Goal: Find specific page/section: Find specific page/section

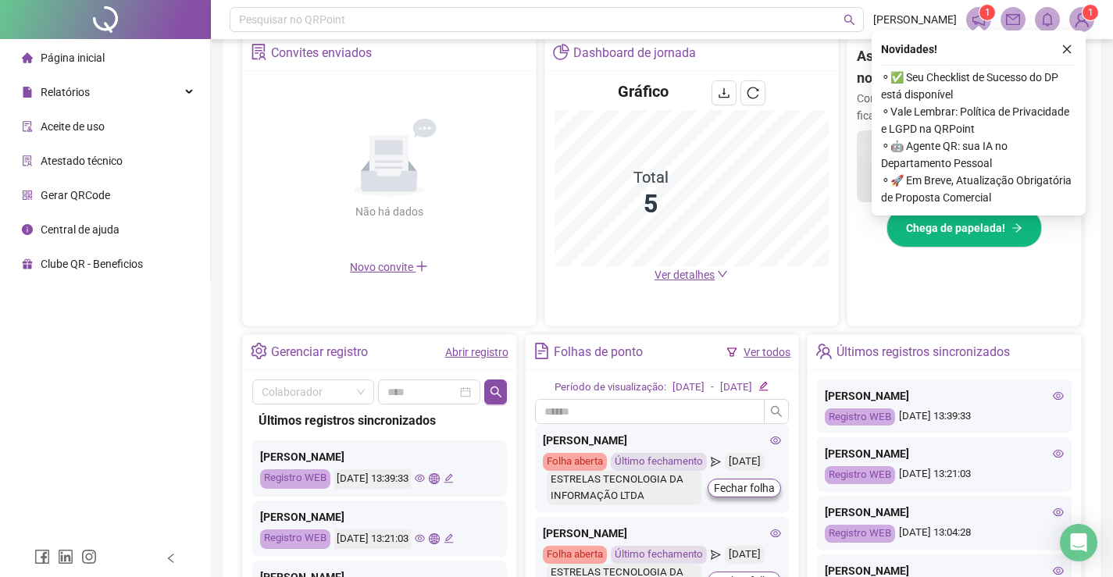
scroll to position [299, 0]
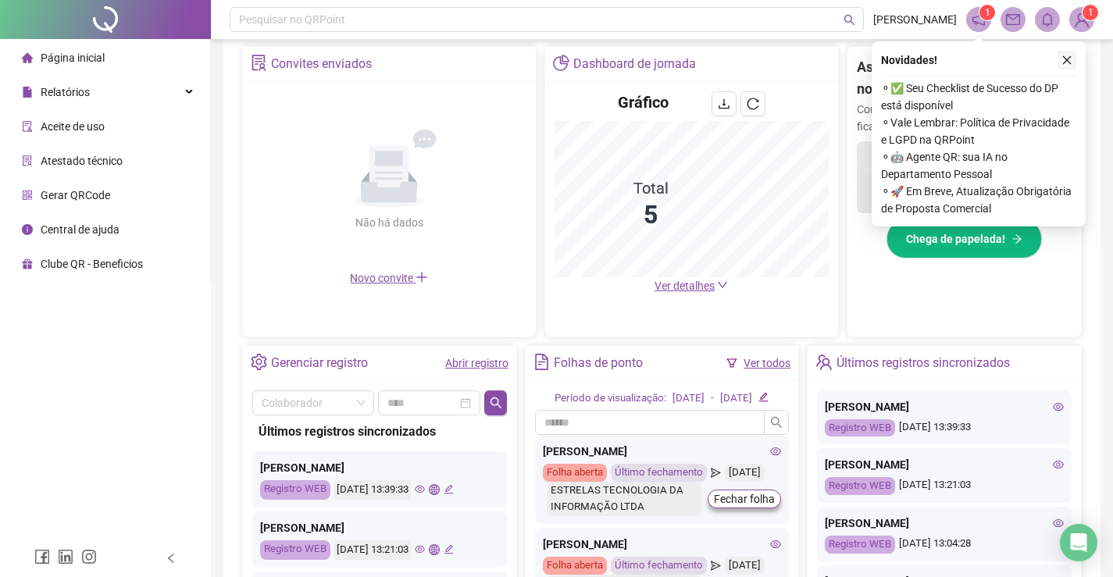
click at [1063, 55] on icon "close" at bounding box center [1066, 60] width 11 height 11
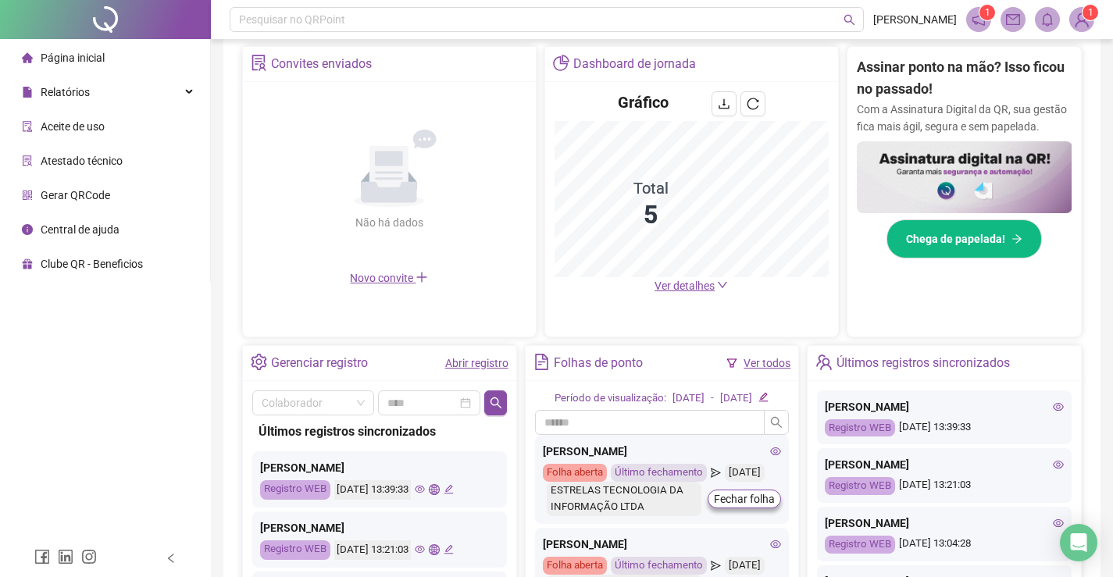
click at [980, 14] on sup "1" at bounding box center [987, 13] width 16 height 16
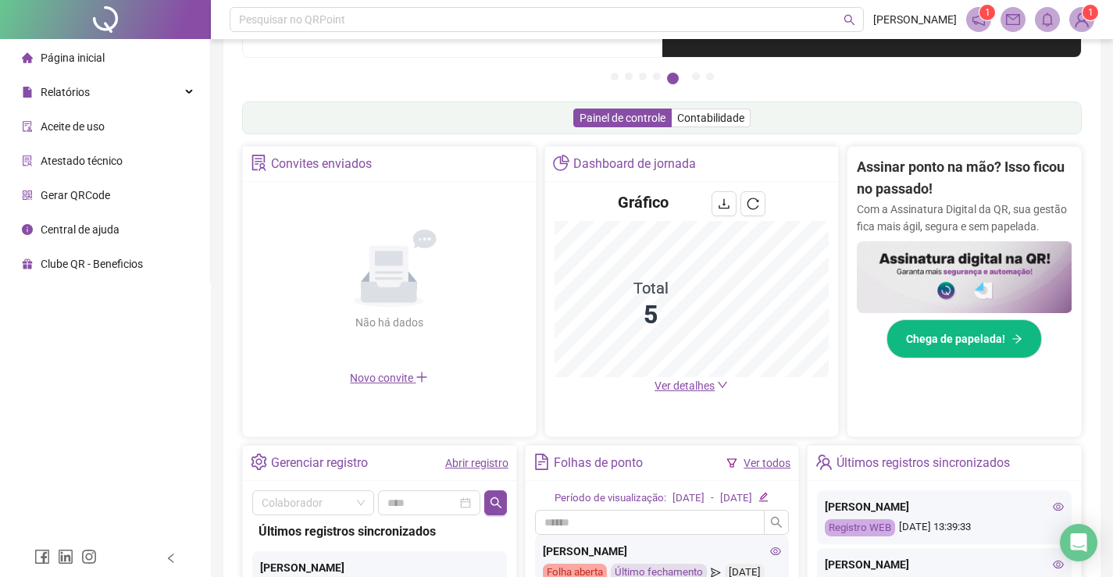
scroll to position [0, 0]
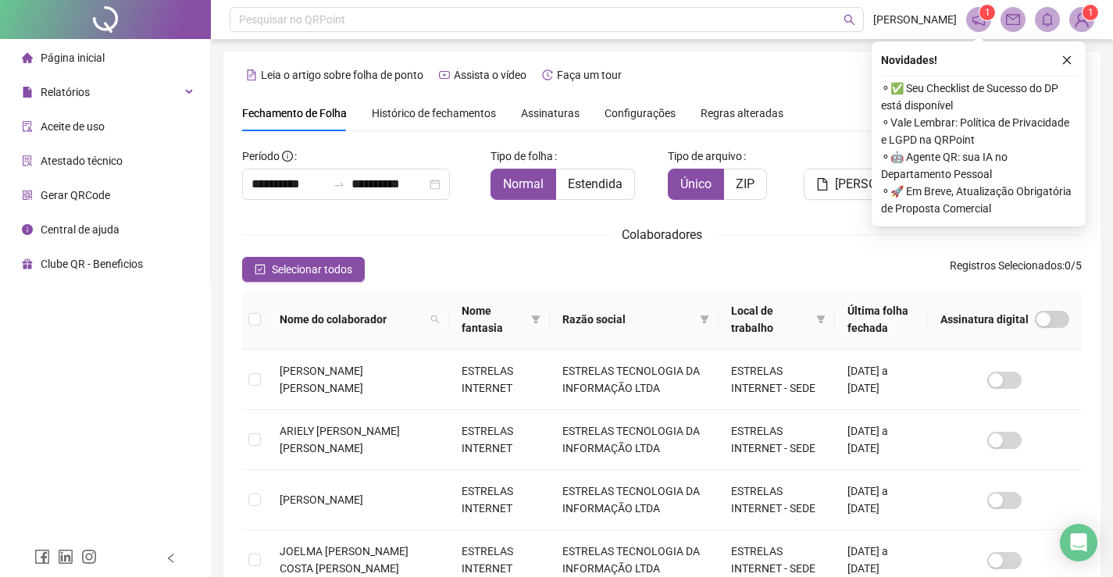
click at [46, 59] on span "Página inicial" at bounding box center [73, 58] width 64 height 12
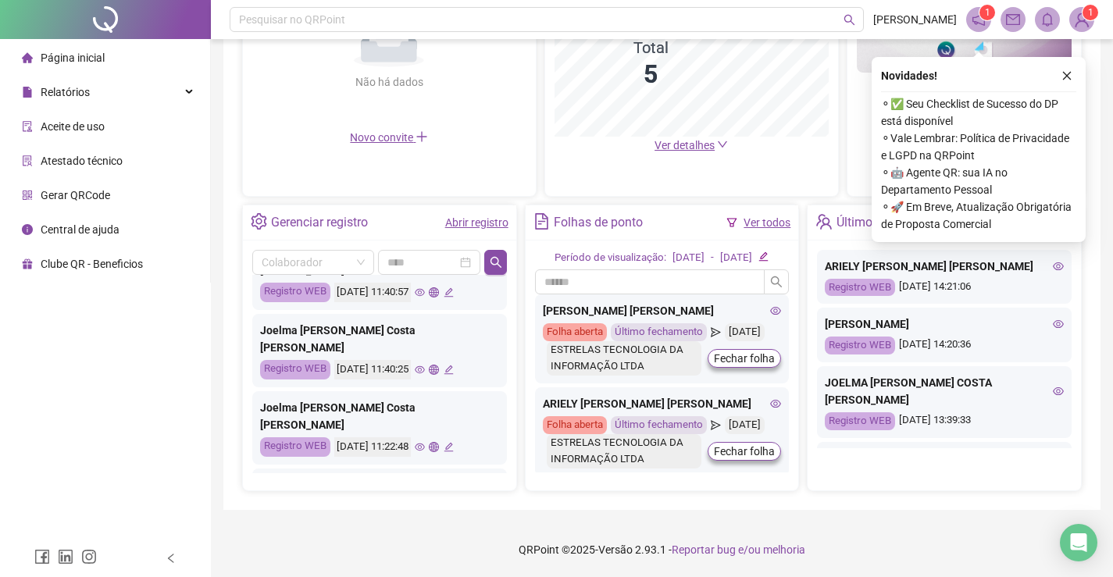
scroll to position [657, 0]
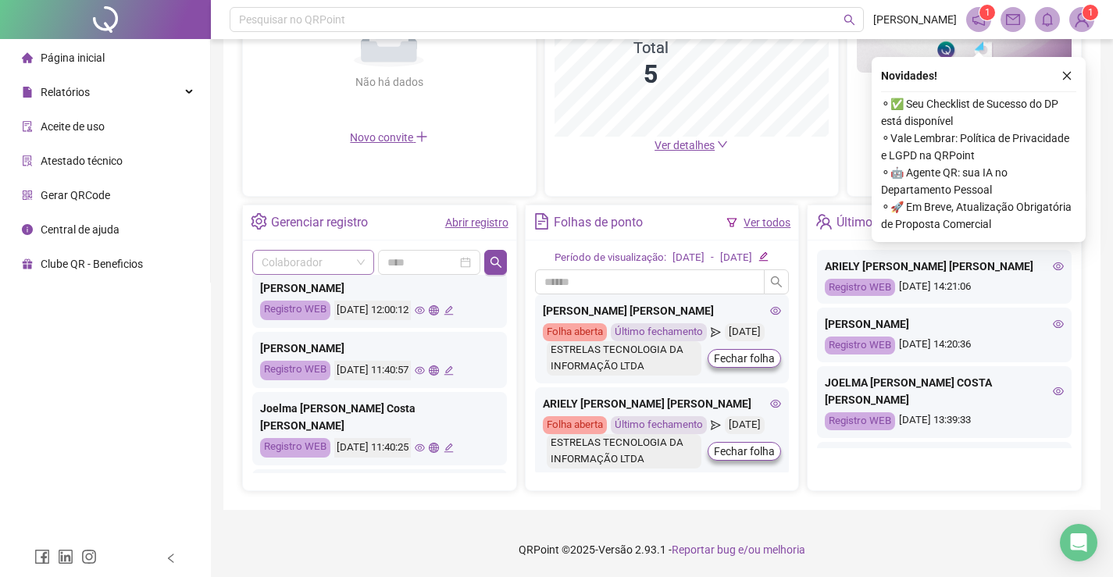
click at [310, 251] on input "search" at bounding box center [306, 262] width 89 height 23
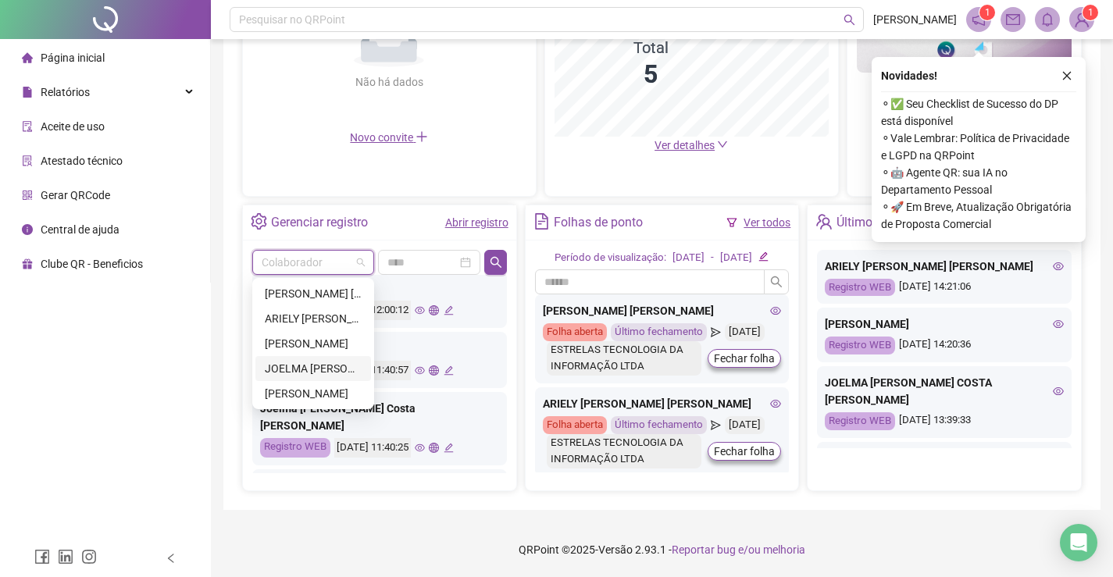
click at [315, 360] on div "JOELMA [PERSON_NAME] COSTA [PERSON_NAME]" at bounding box center [313, 368] width 97 height 17
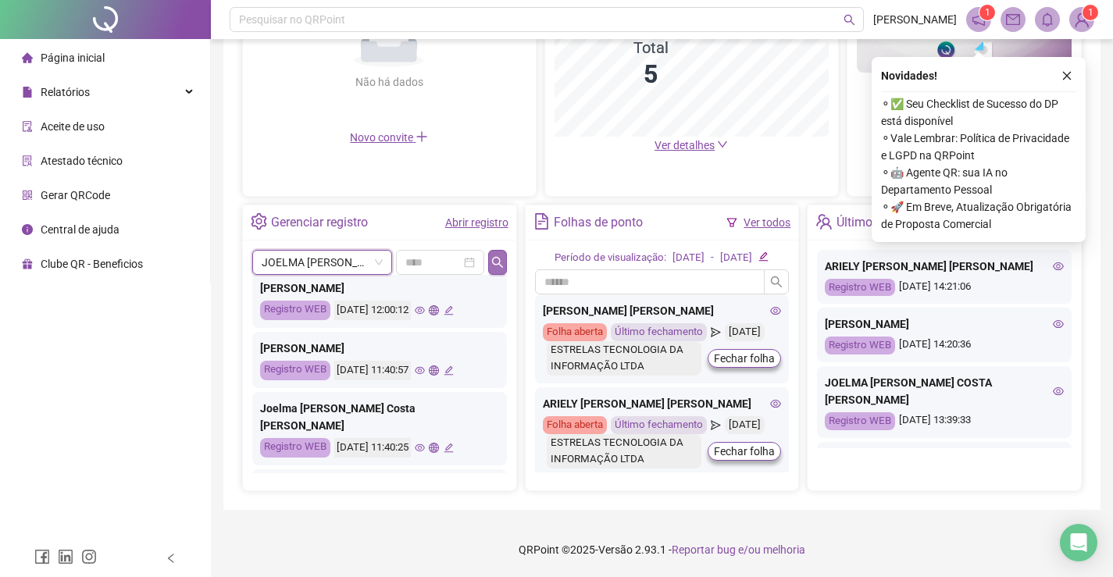
click at [493, 256] on icon "search" at bounding box center [497, 262] width 12 height 12
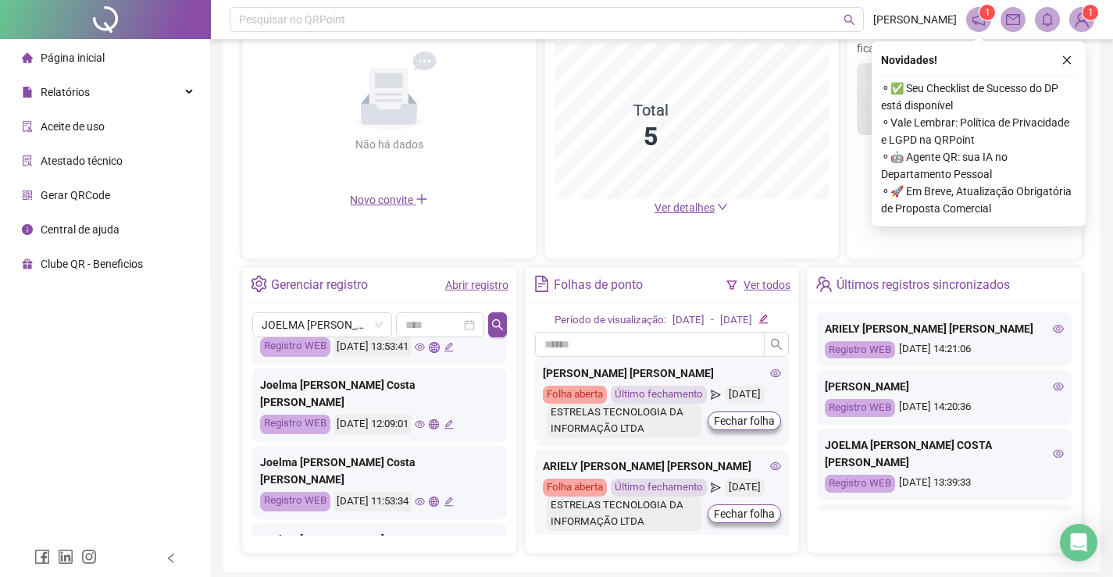
scroll to position [0, 0]
